Goal: Communication & Community: Answer question/provide support

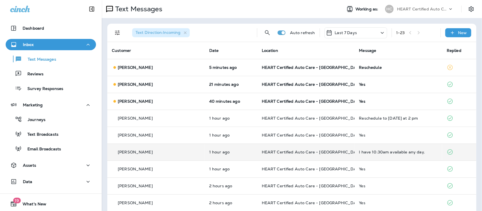
click at [380, 151] on div "I have 10:30am available any day." at bounding box center [398, 152] width 79 height 5
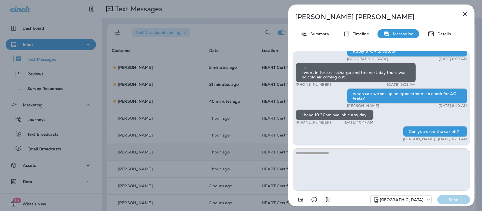
click at [465, 13] on icon "button" at bounding box center [465, 14] width 7 height 7
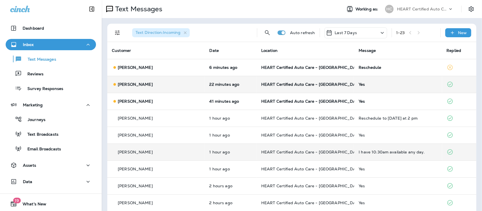
click at [358, 84] on div "Yes" at bounding box center [397, 84] width 79 height 5
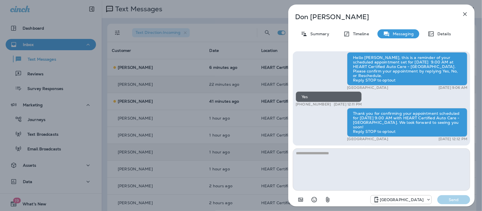
click at [465, 13] on icon "button" at bounding box center [465, 14] width 7 height 7
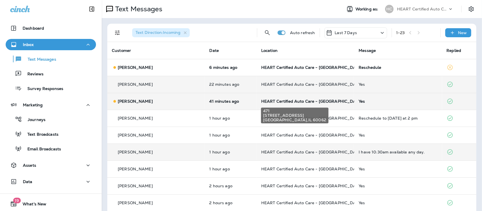
click at [308, 99] on span "HEART Certified Auto Care - [GEOGRAPHIC_DATA]" at bounding box center [311, 101] width 101 height 5
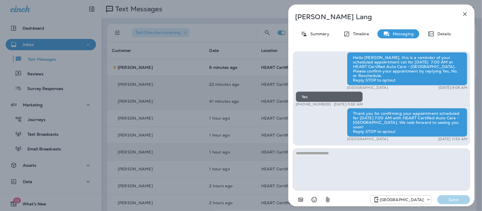
click at [465, 14] on icon "button" at bounding box center [465, 14] width 7 height 7
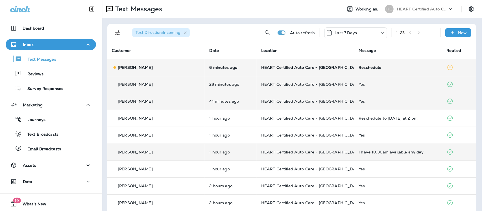
click at [363, 68] on div "Reschedule" at bounding box center [397, 67] width 79 height 5
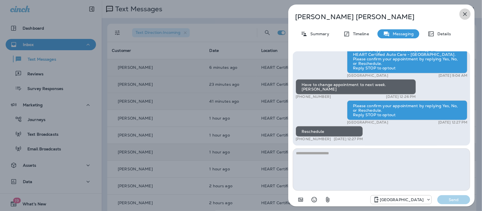
click at [463, 12] on icon "button" at bounding box center [465, 14] width 7 height 7
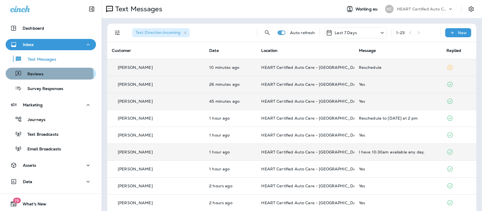
click at [37, 76] on p "Reviews" at bounding box center [33, 74] width 22 height 5
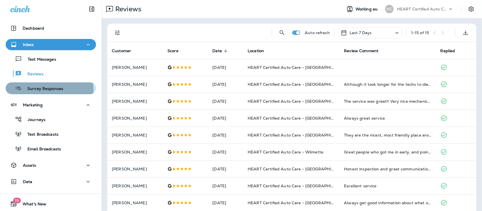
click at [42, 89] on p "Survey Responses" at bounding box center [42, 88] width 41 height 5
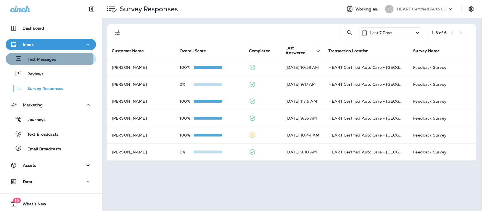
click at [47, 58] on p "Text Messages" at bounding box center [39, 59] width 34 height 5
